Goal: Task Accomplishment & Management: Complete application form

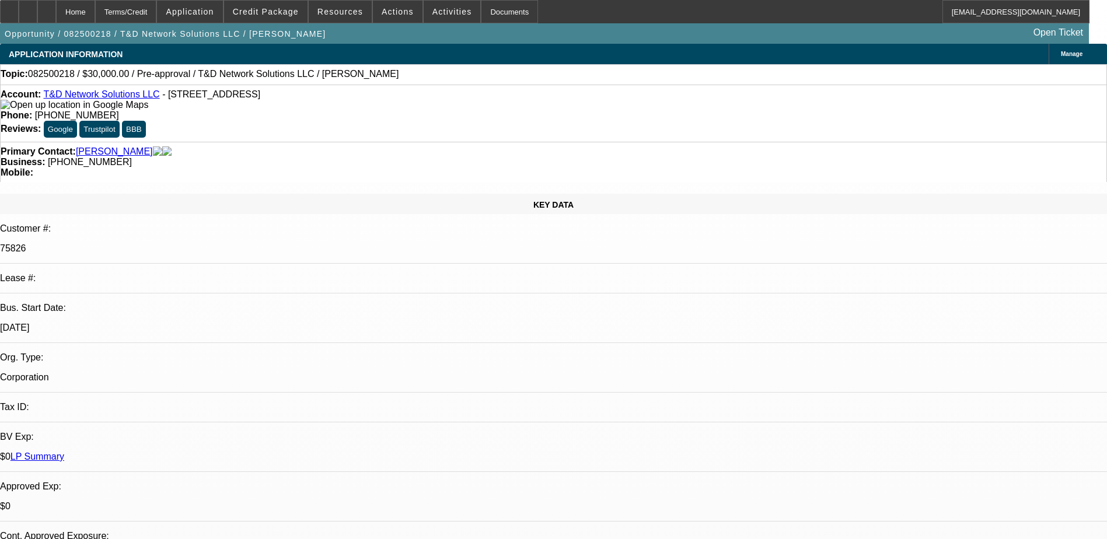
select select "0"
select select "2"
select select "0.1"
select select "4"
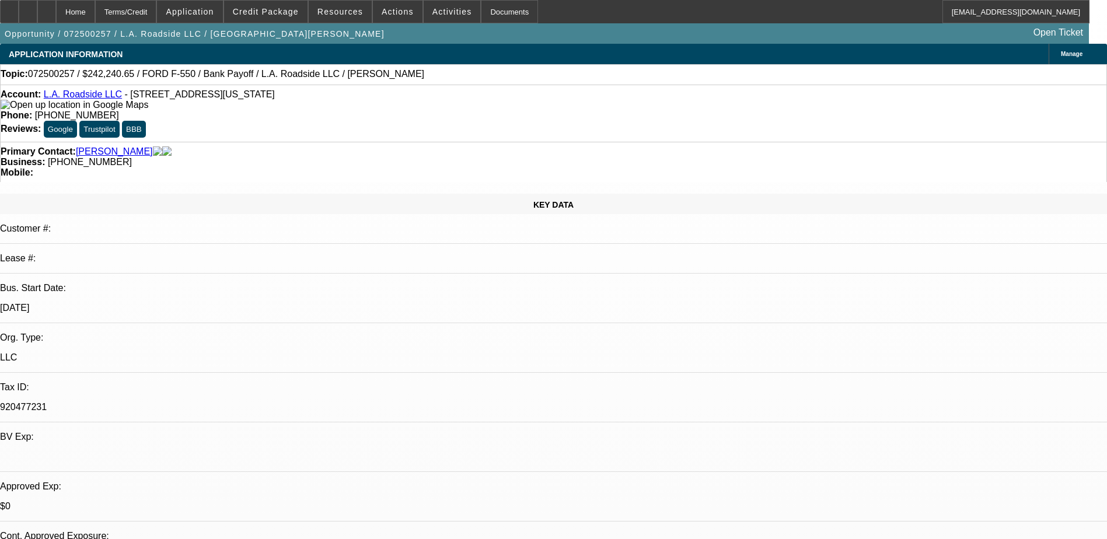
select select "0"
select select "2"
select select "0.1"
select select "4"
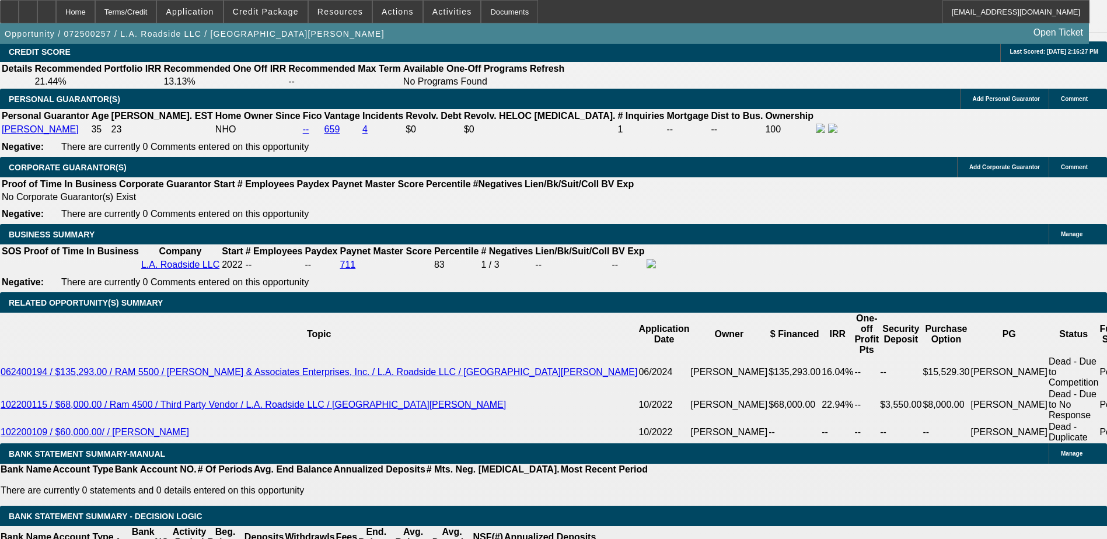
scroll to position [329, 0]
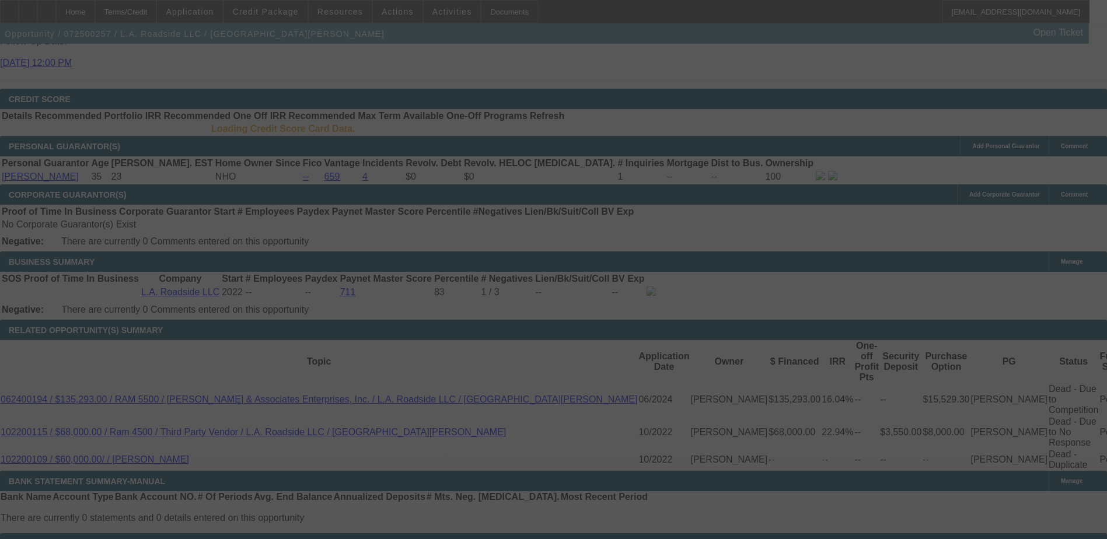
scroll to position [1659, 0]
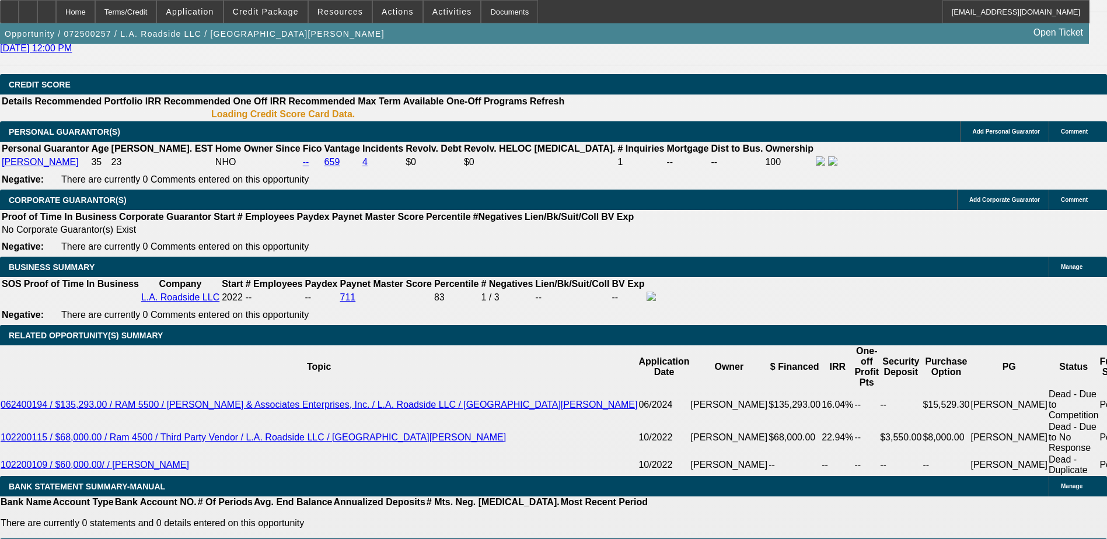
select select "0"
select select "0.1"
select select "0"
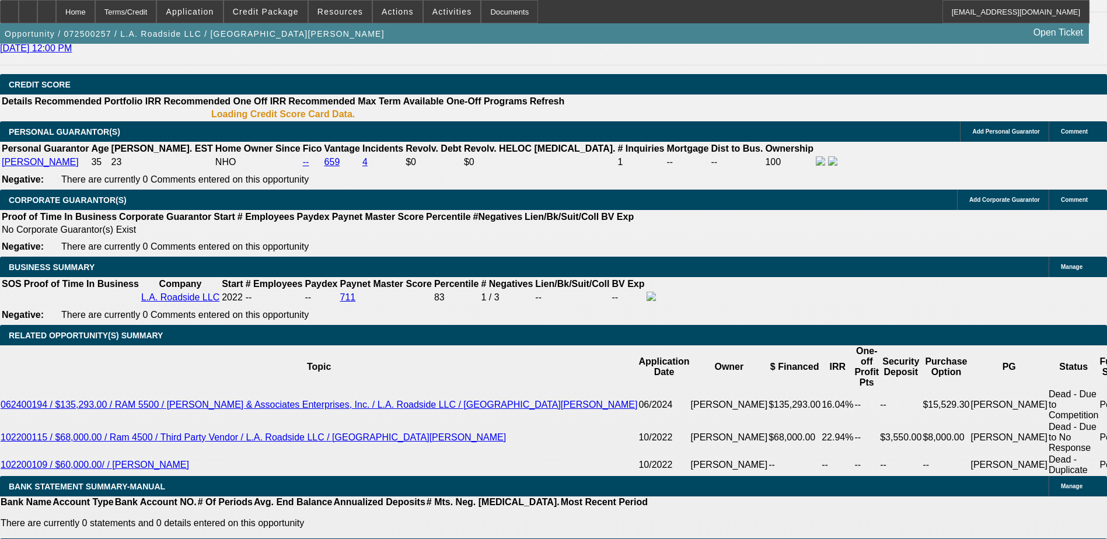
select select "0.1"
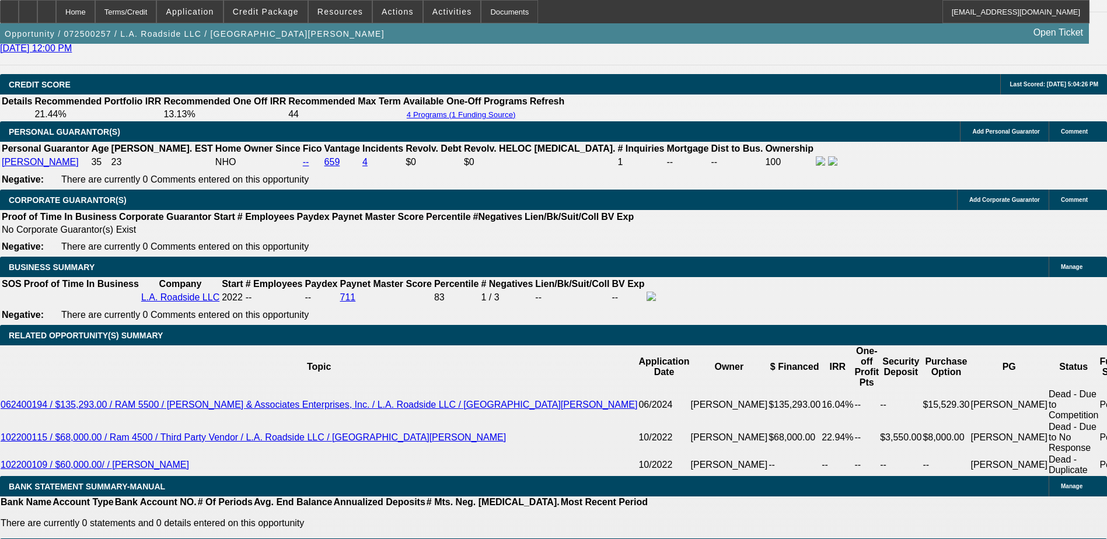
scroll to position [1693, 0]
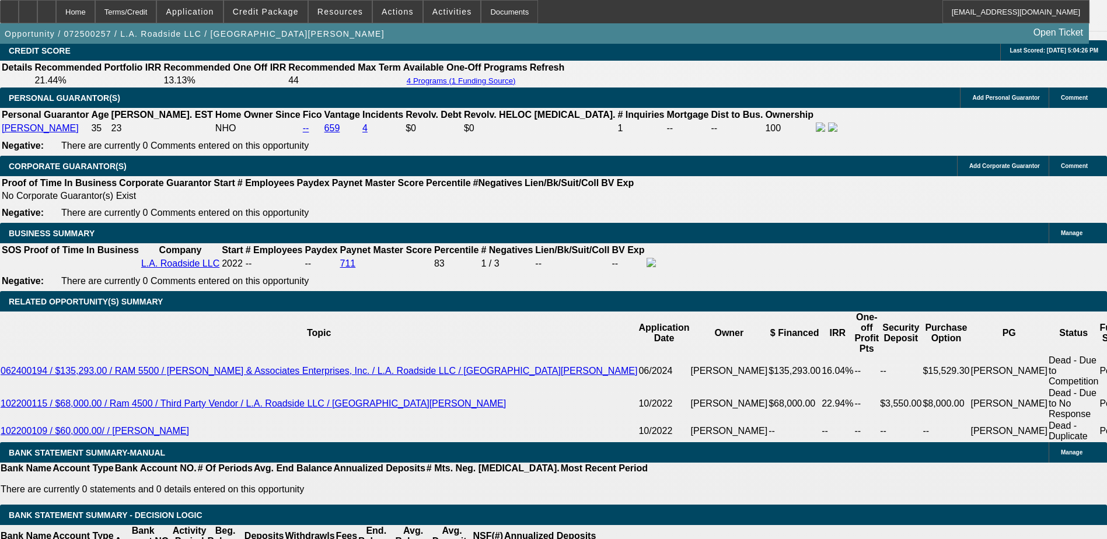
select select "1"
select select "2"
select select "4"
select select "1"
select select "2"
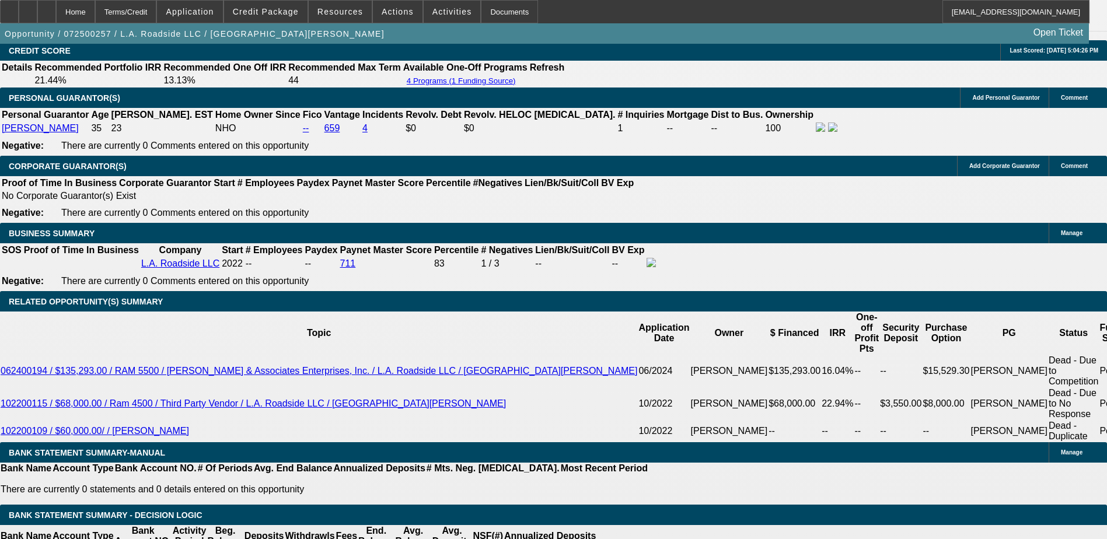
select select "4"
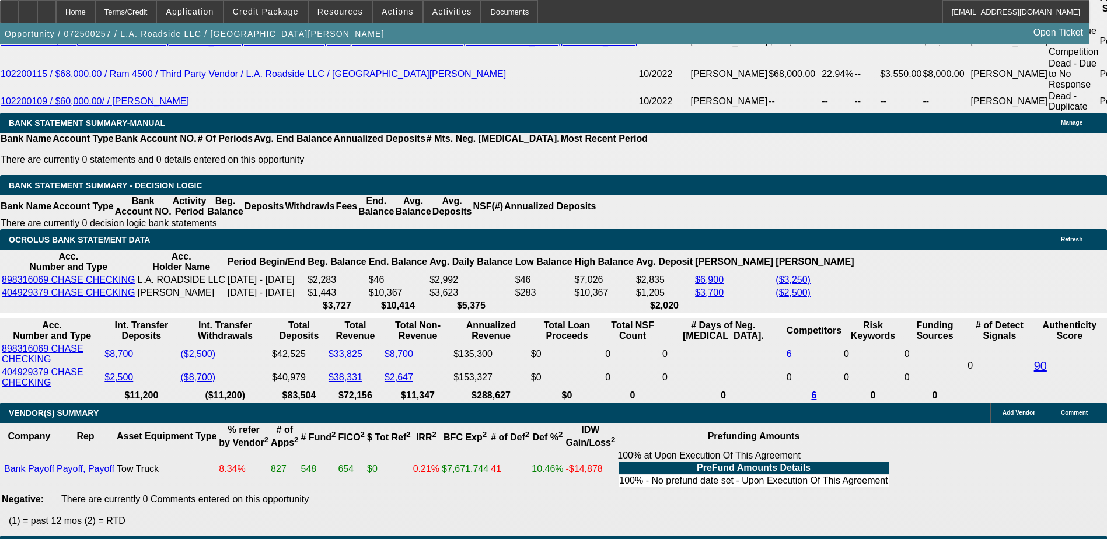
scroll to position [1906, 0]
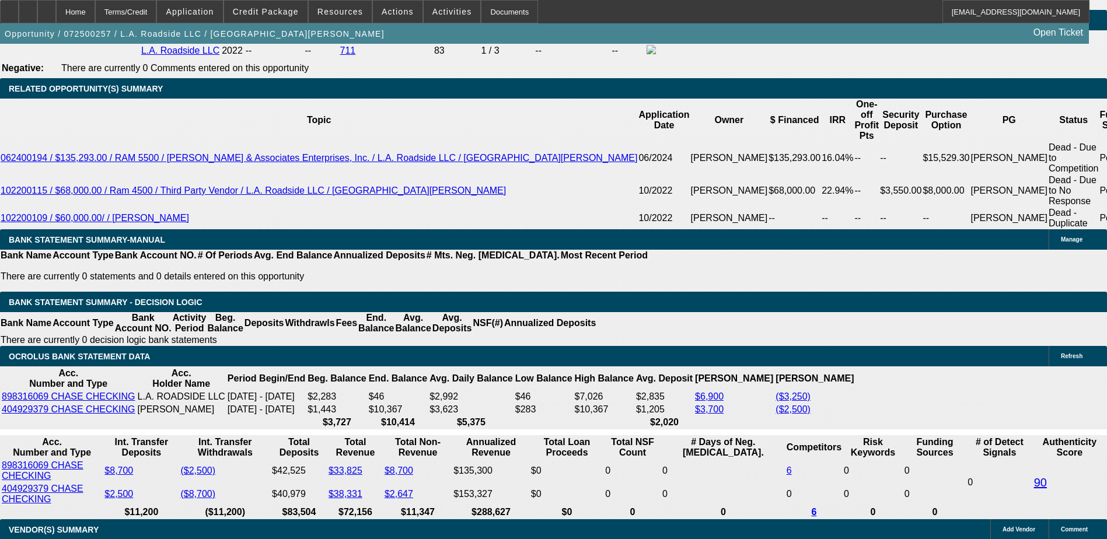
drag, startPoint x: 859, startPoint y: 99, endPoint x: 864, endPoint y: 31, distance: 67.3
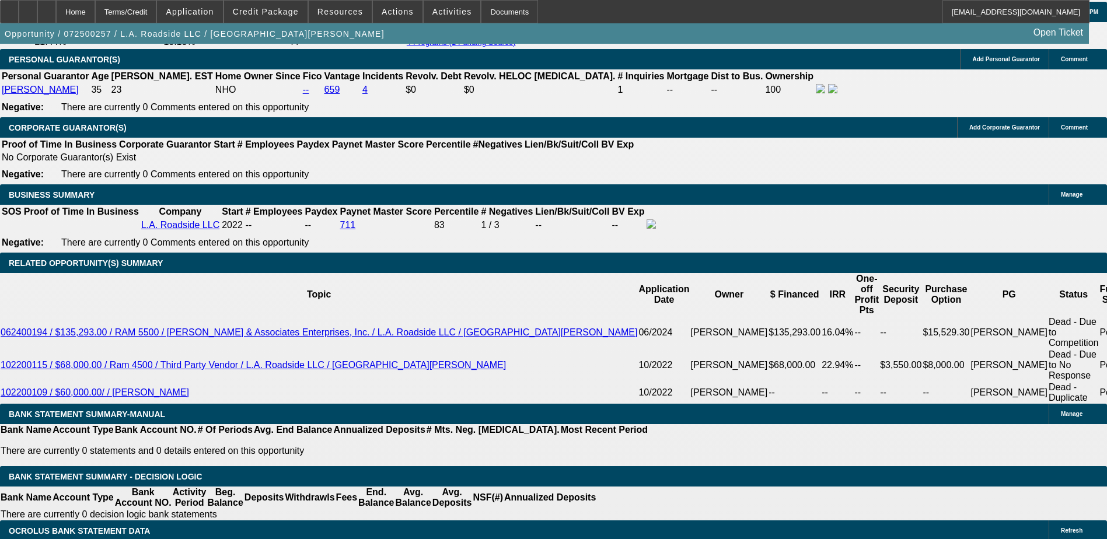
scroll to position [1731, 0]
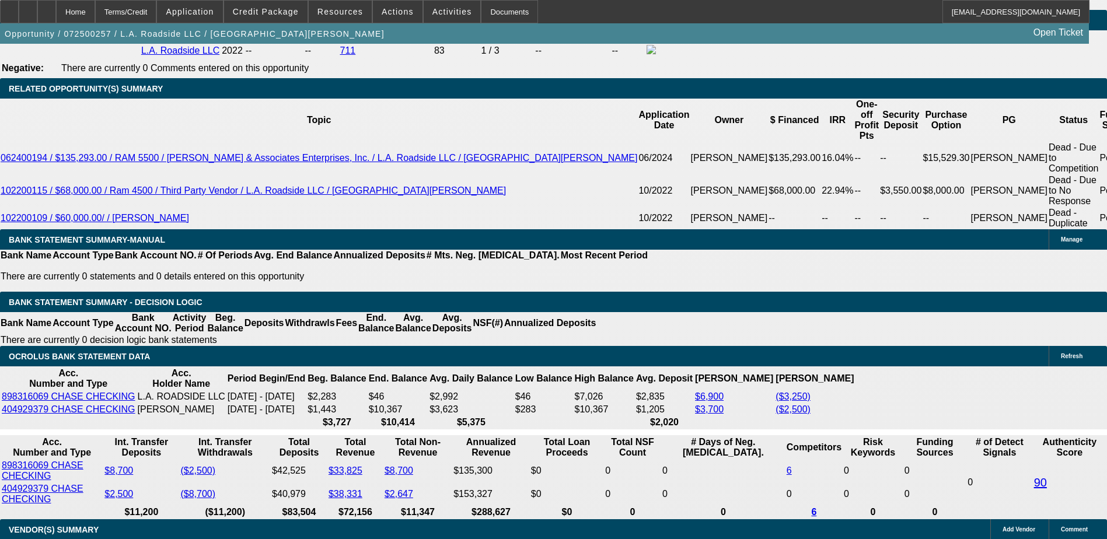
scroll to position [0, 0]
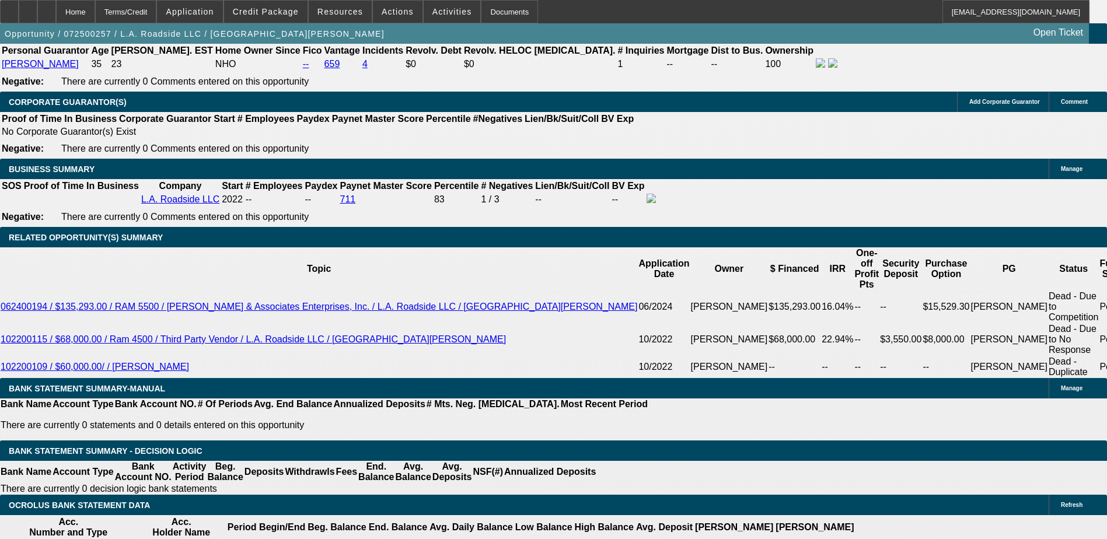
scroll to position [1789, 0]
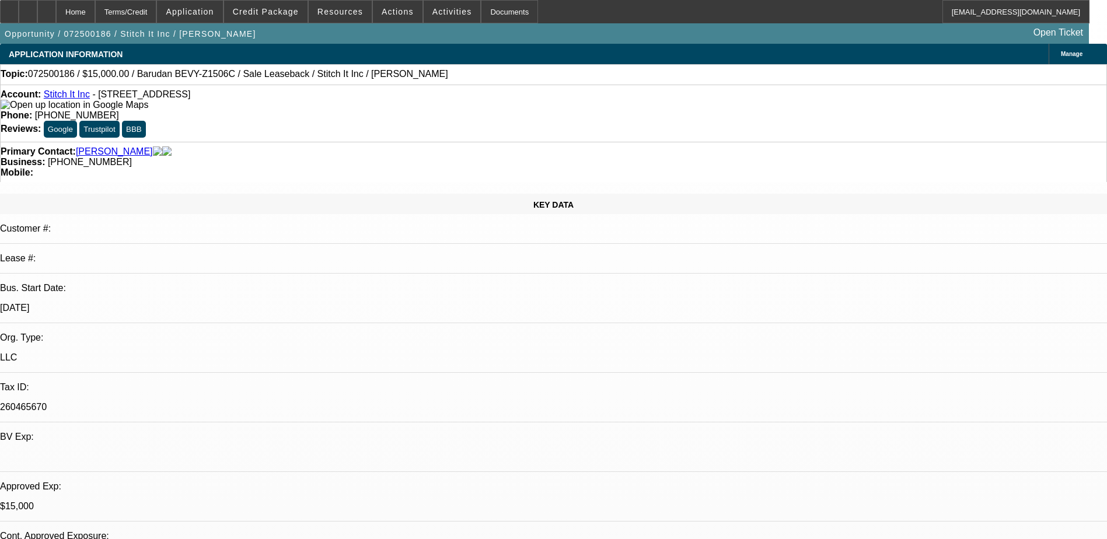
select select "0"
select select "2"
select select "0"
select select "6"
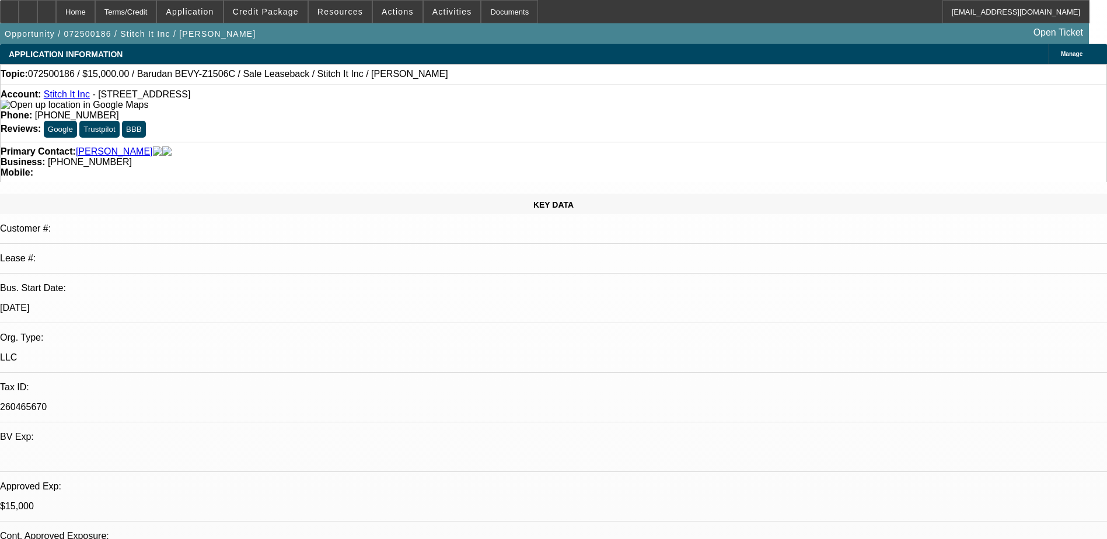
select select "0"
select select "2"
select select "0"
select select "6"
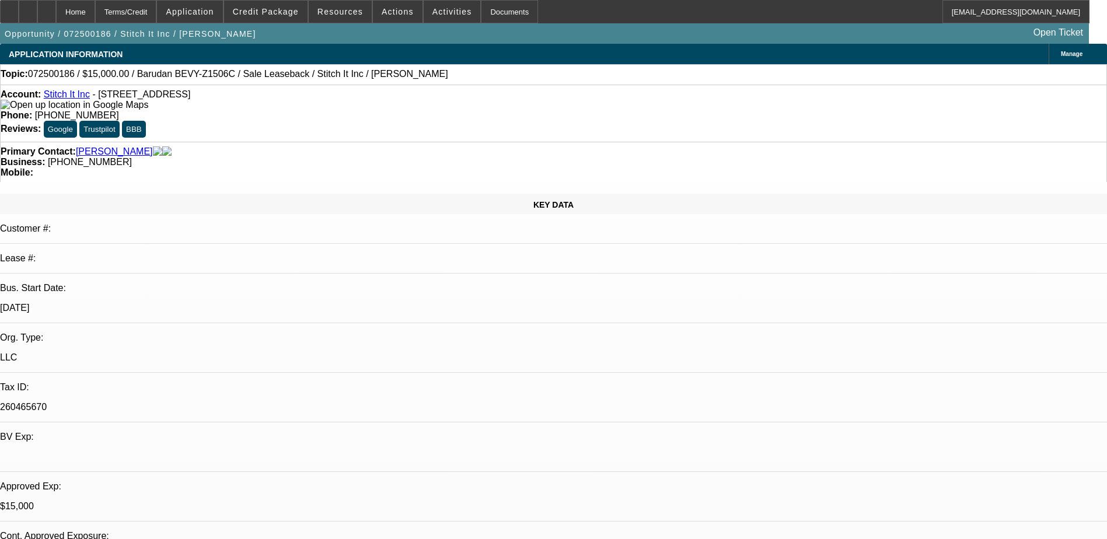
select select "0"
select select "2"
select select "0"
select select "6"
